Goal: Find specific page/section: Find specific page/section

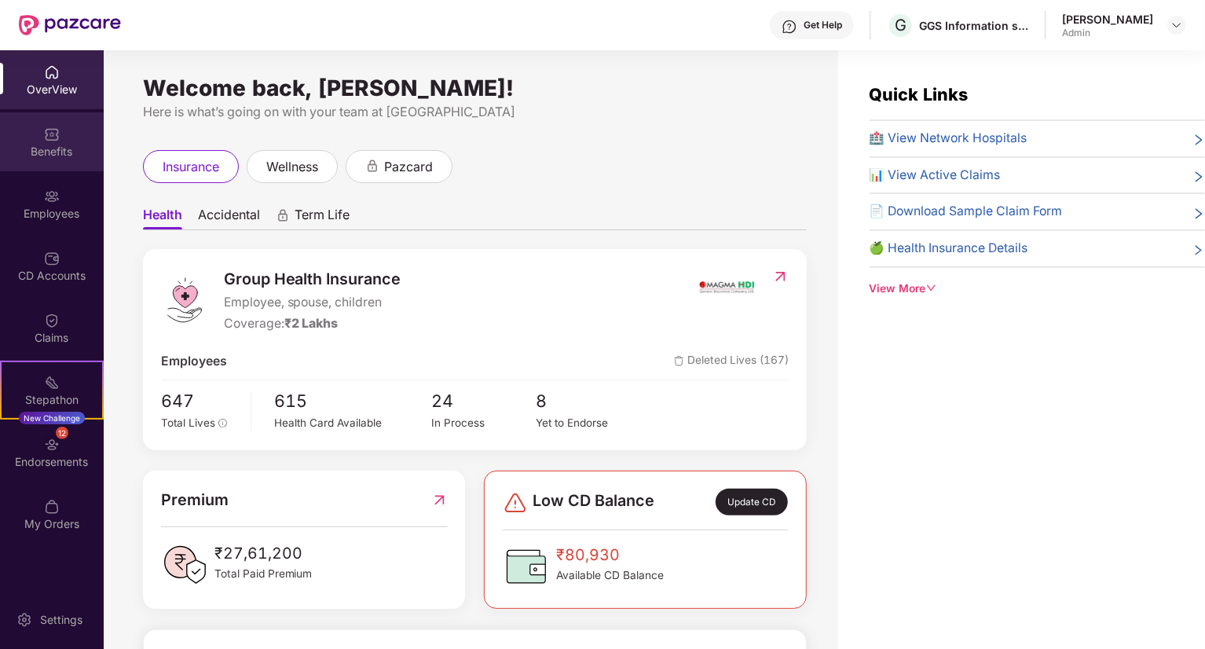
click at [47, 148] on div "Benefits" at bounding box center [52, 152] width 104 height 16
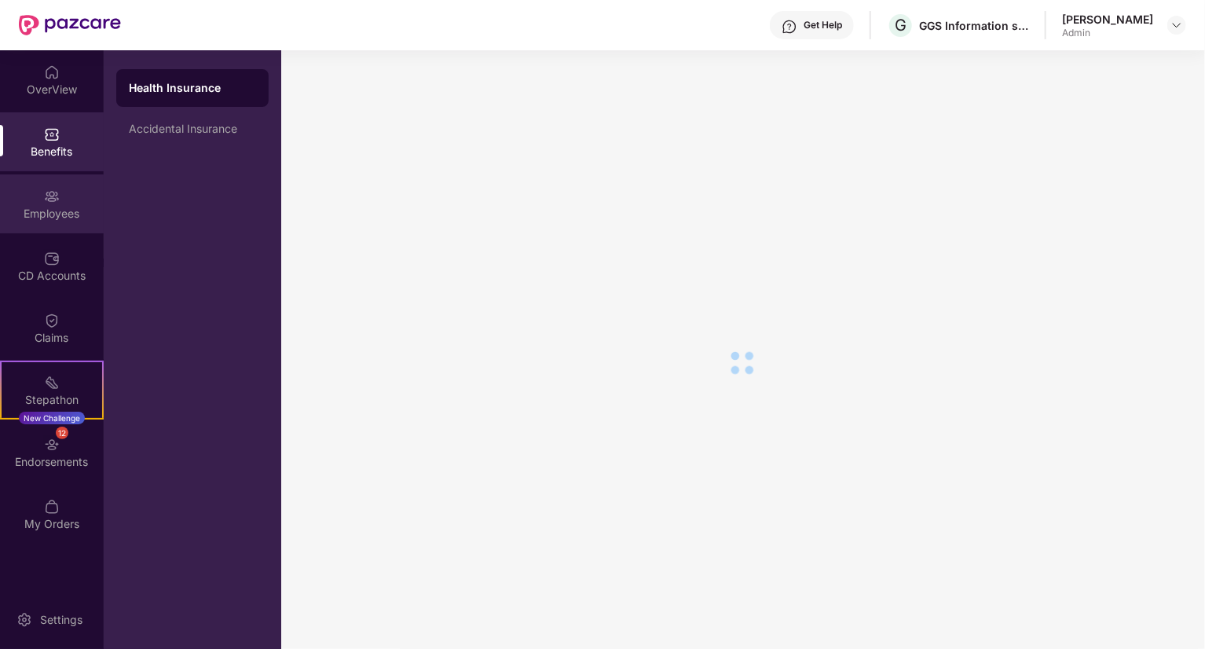
click at [43, 199] on div "Employees" at bounding box center [52, 203] width 104 height 59
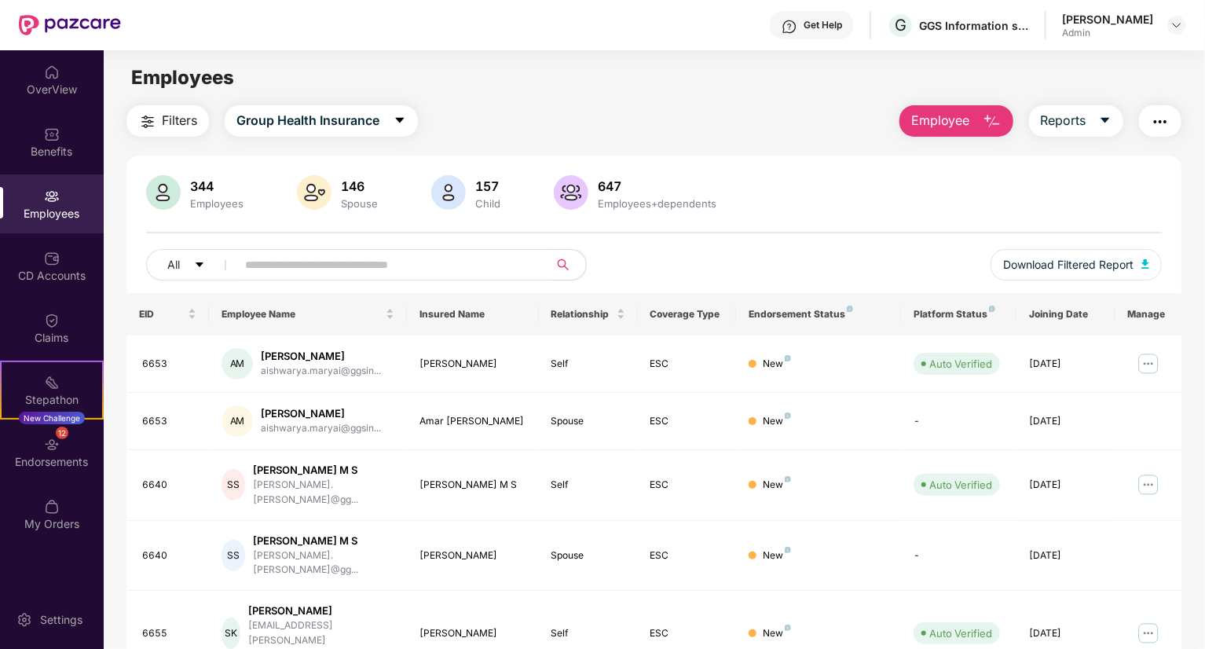
click at [308, 265] on input "text" at bounding box center [386, 265] width 282 height 24
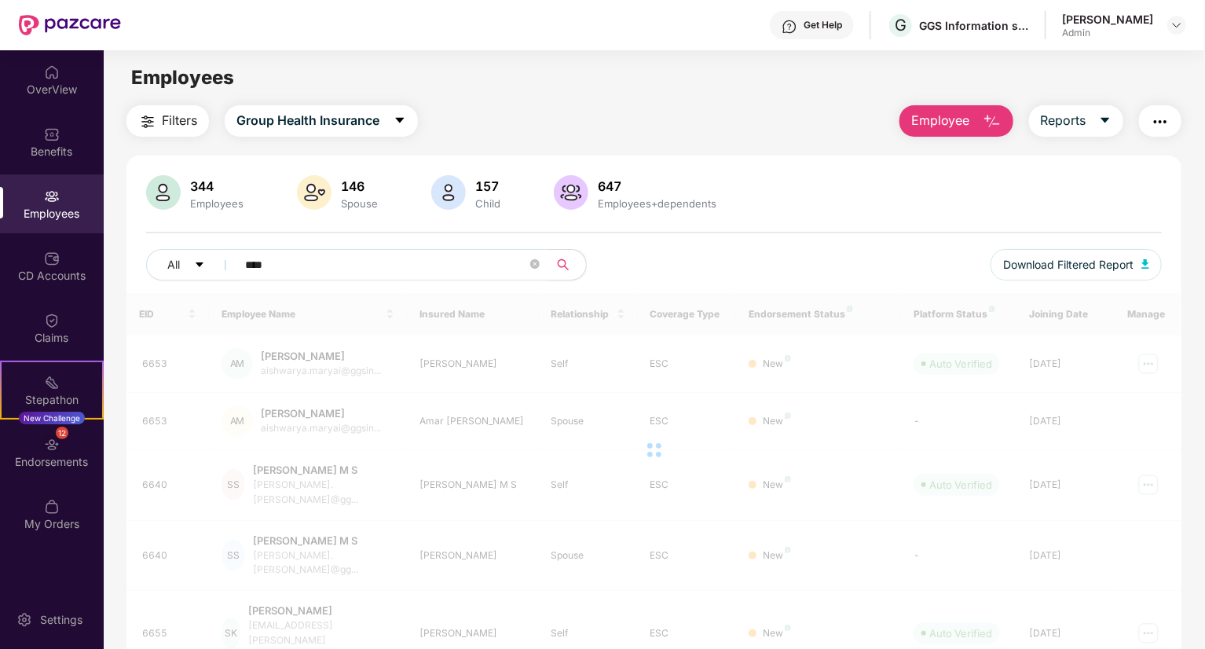
type input "****"
